Goal: Find specific page/section: Find specific page/section

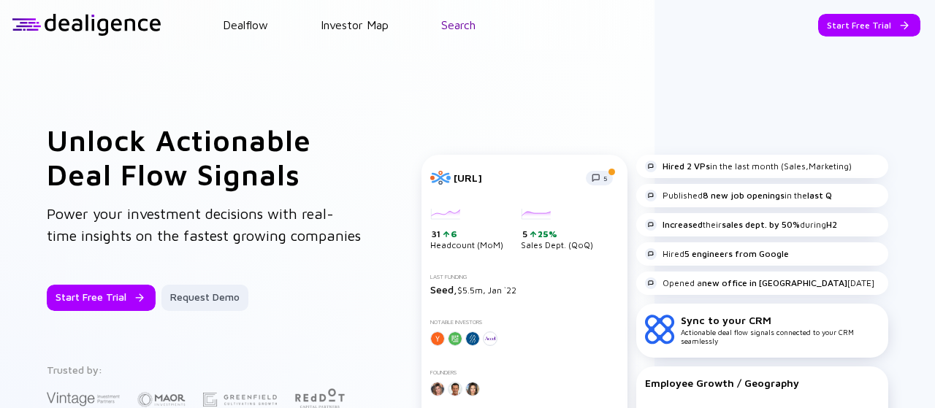
click at [473, 31] on link "Search" at bounding box center [458, 24] width 34 height 13
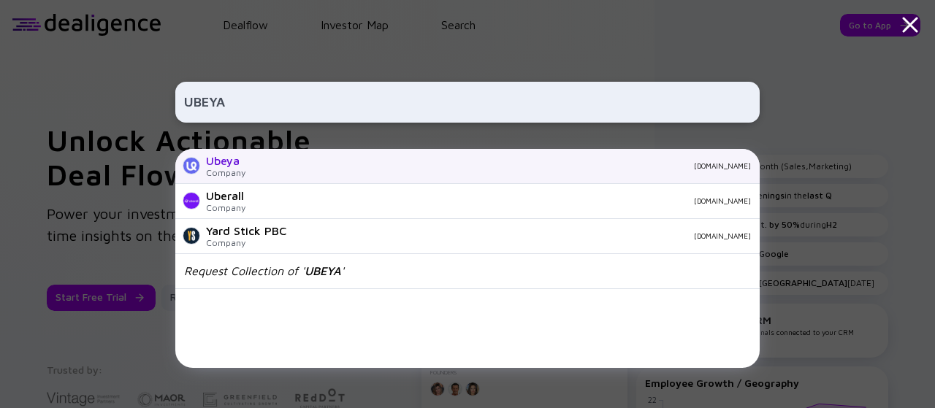
type input "UBEYA"
click at [261, 163] on div "[DOMAIN_NAME]" at bounding box center [504, 165] width 494 height 9
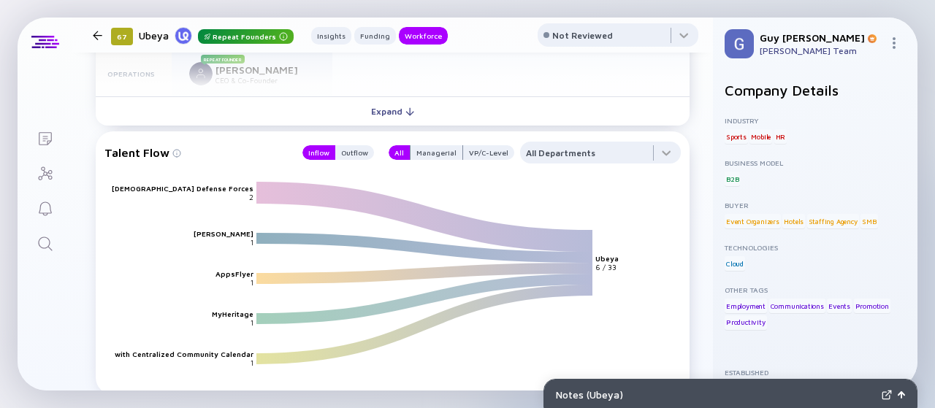
scroll to position [1701, 0]
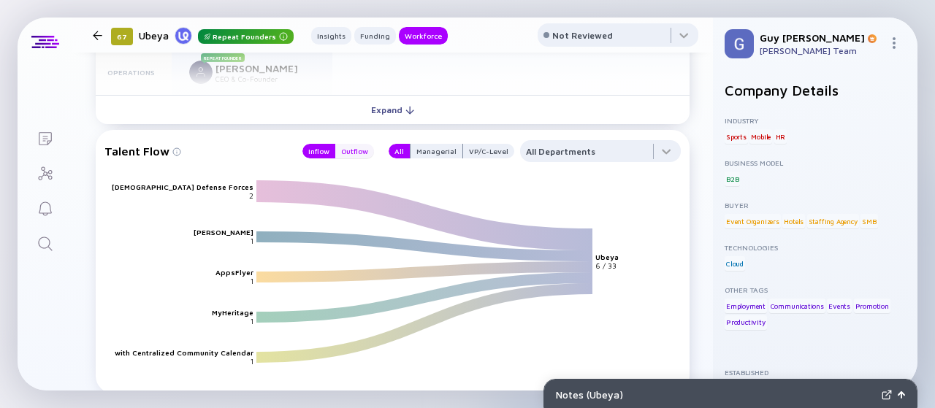
click at [358, 147] on div "Outflow" at bounding box center [354, 151] width 39 height 15
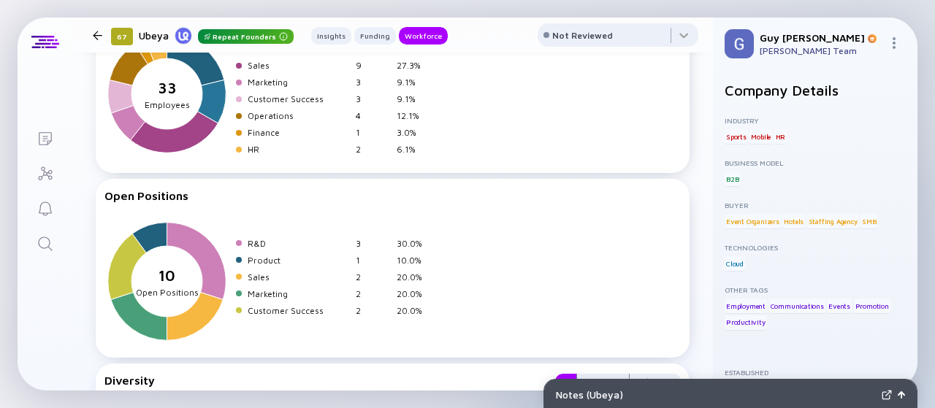
scroll to position [2114, 0]
